Goal: Information Seeking & Learning: Learn about a topic

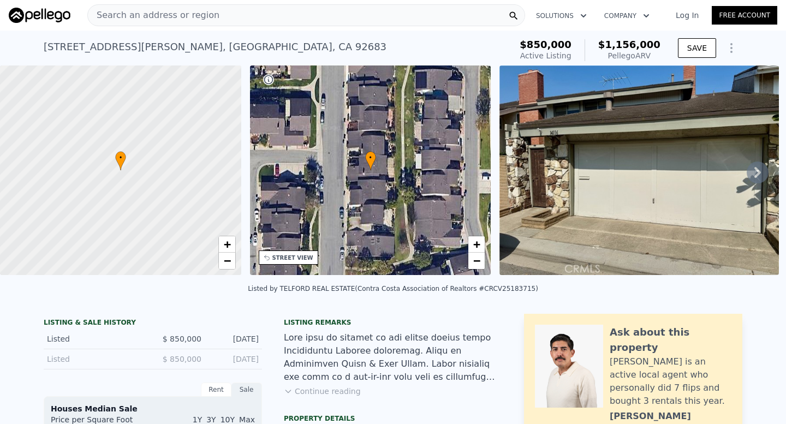
click at [213, 15] on div "Search an address or region" at bounding box center [306, 15] width 438 height 22
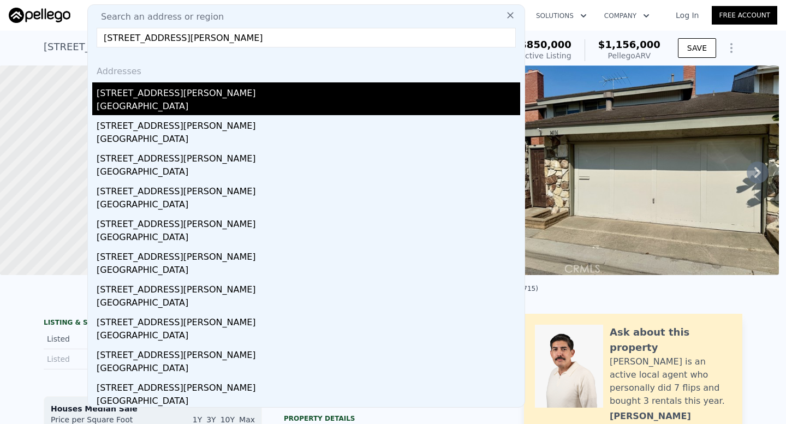
type input "[STREET_ADDRESS][PERSON_NAME]"
click at [175, 93] on div "[STREET_ADDRESS][PERSON_NAME]" at bounding box center [309, 90] width 424 height 17
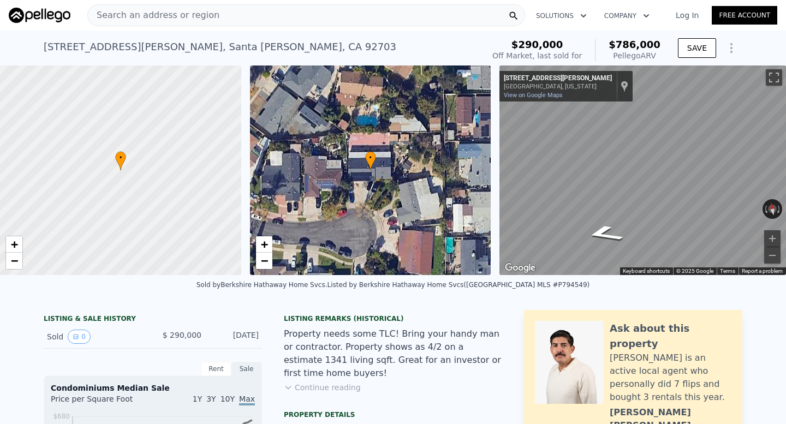
click at [215, 17] on div "Search an address or region" at bounding box center [306, 15] width 438 height 22
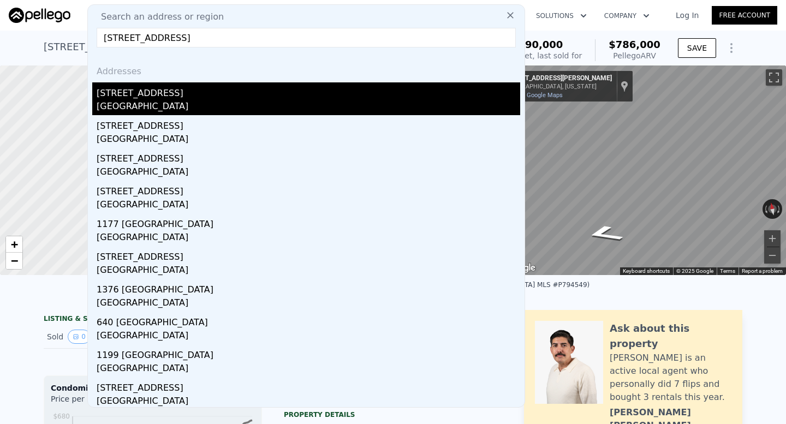
type input "[STREET_ADDRESS]"
click at [207, 88] on div "[STREET_ADDRESS]" at bounding box center [309, 90] width 424 height 17
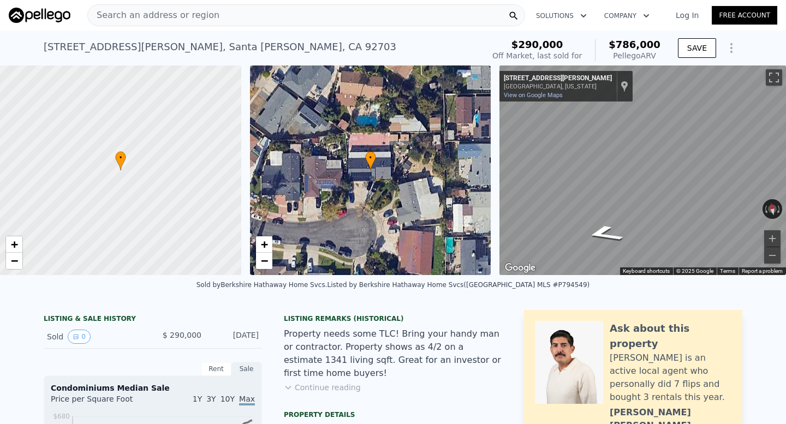
type input "3"
type input "4"
type input "3"
type input "1708"
type input "3214"
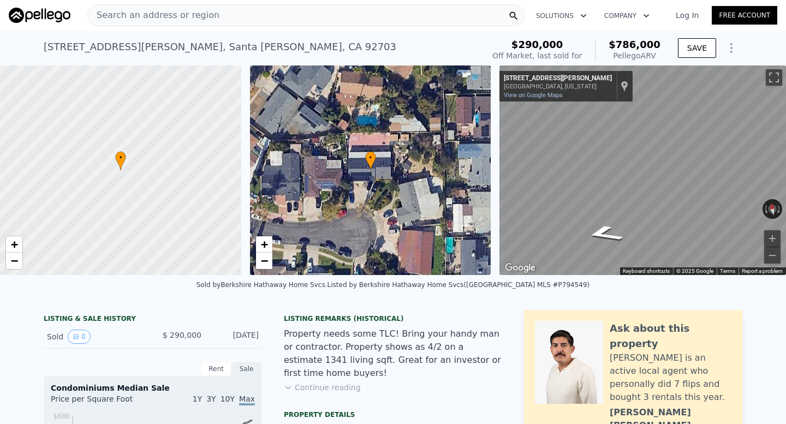
type input "6480"
type input "13632"
type input "$ 3,291,000"
type input "8"
type input "$ 1,013,001"
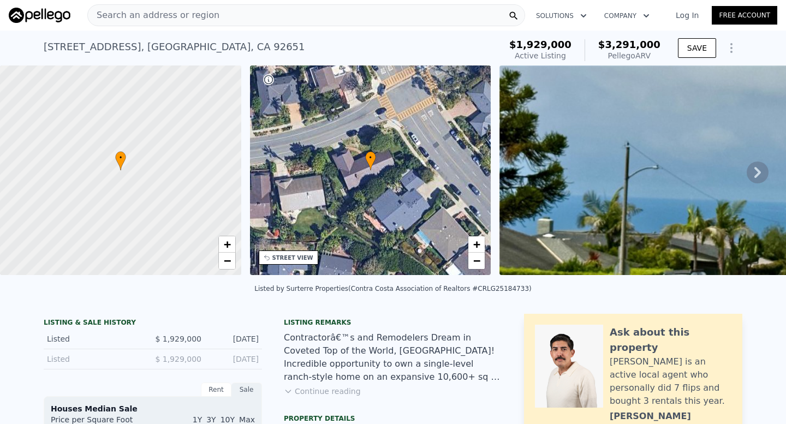
click at [764, 172] on icon at bounding box center [758, 173] width 22 height 22
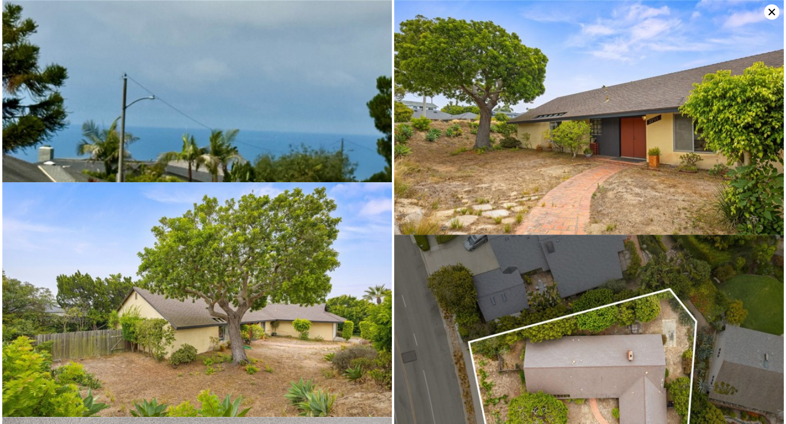
click at [768, 13] on icon at bounding box center [771, 11] width 15 height 15
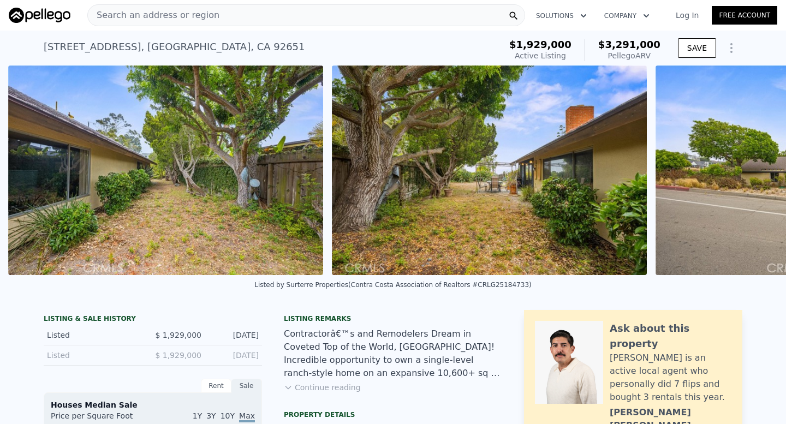
scroll to position [0, 5770]
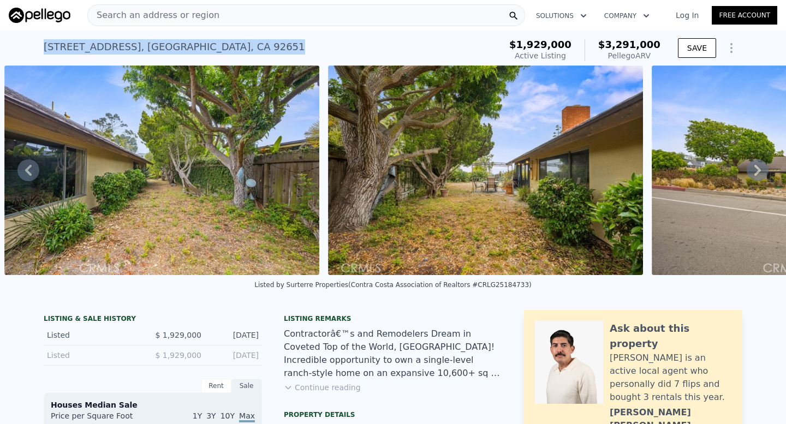
drag, startPoint x: 33, startPoint y: 45, endPoint x: 309, endPoint y: 45, distance: 275.7
click at [309, 45] on div "[STREET_ADDRESS] Active at $1.929m (~ARV $3.291m ) $1,929,000 Active Listing $3…" at bounding box center [393, 48] width 786 height 35
copy div "[STREET_ADDRESS]"
